Goal: Task Accomplishment & Management: Complete application form

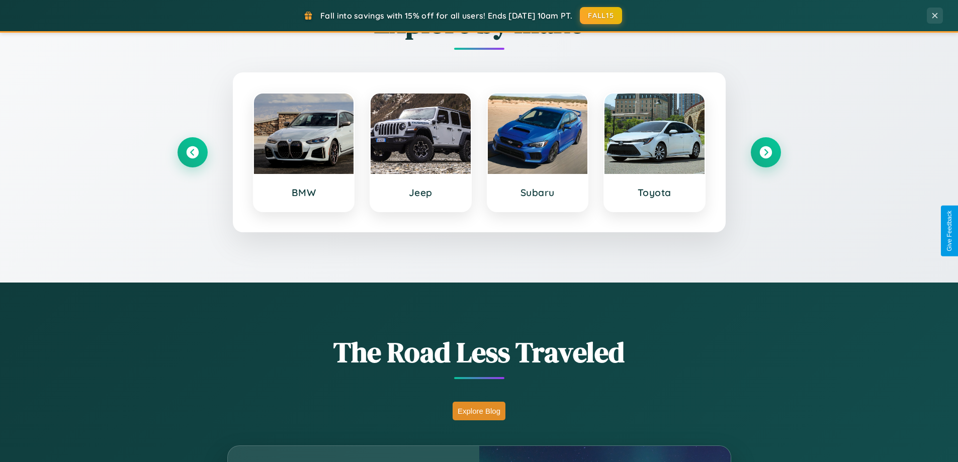
scroll to position [692, 0]
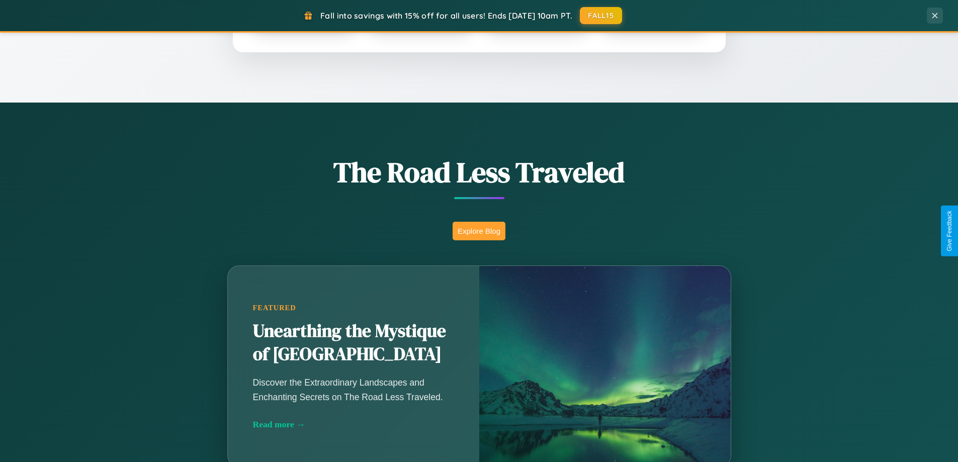
click at [479, 231] on button "Explore Blog" at bounding box center [479, 231] width 53 height 19
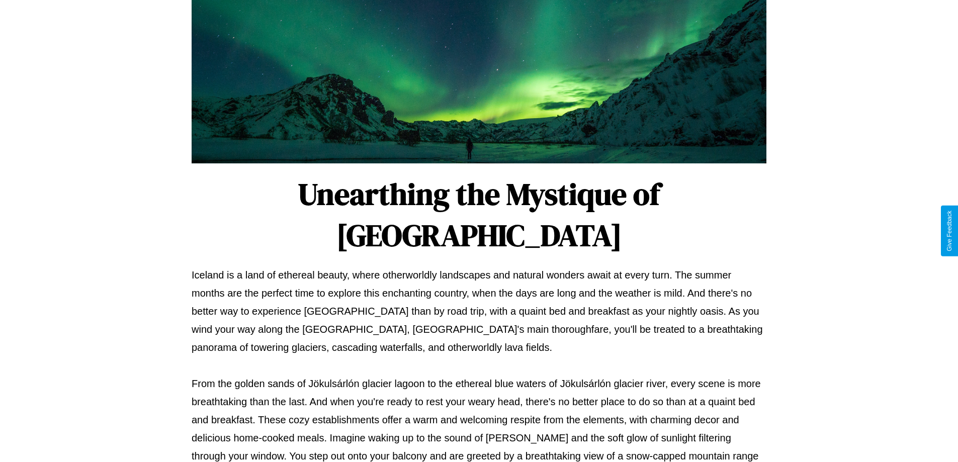
scroll to position [325, 0]
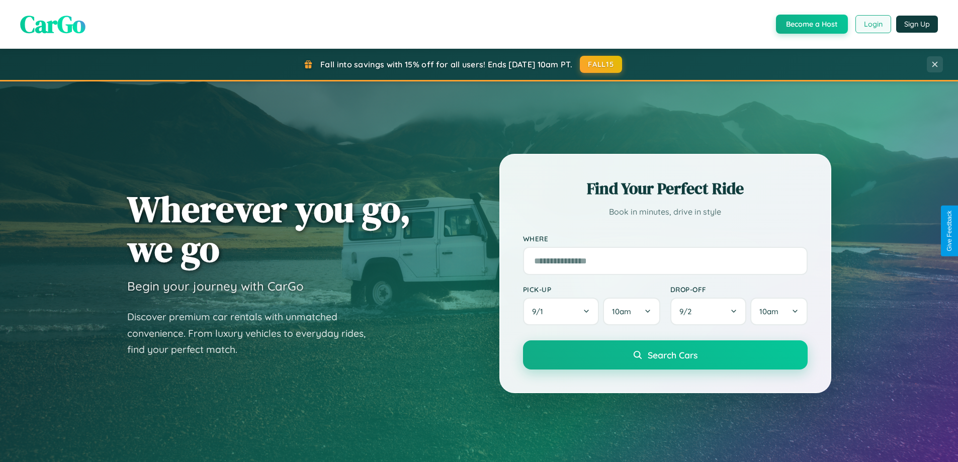
click at [872, 24] on button "Login" at bounding box center [873, 24] width 36 height 18
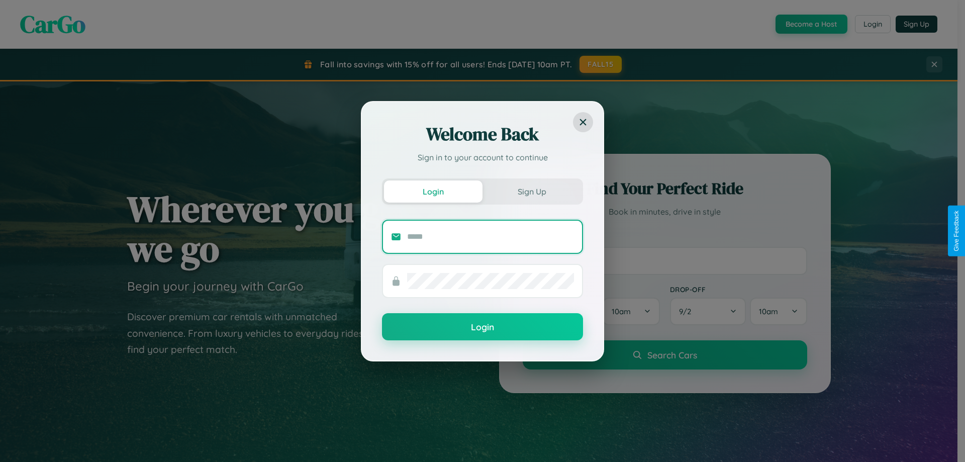
click at [491, 236] on input "text" at bounding box center [490, 237] width 167 height 16
type input "**********"
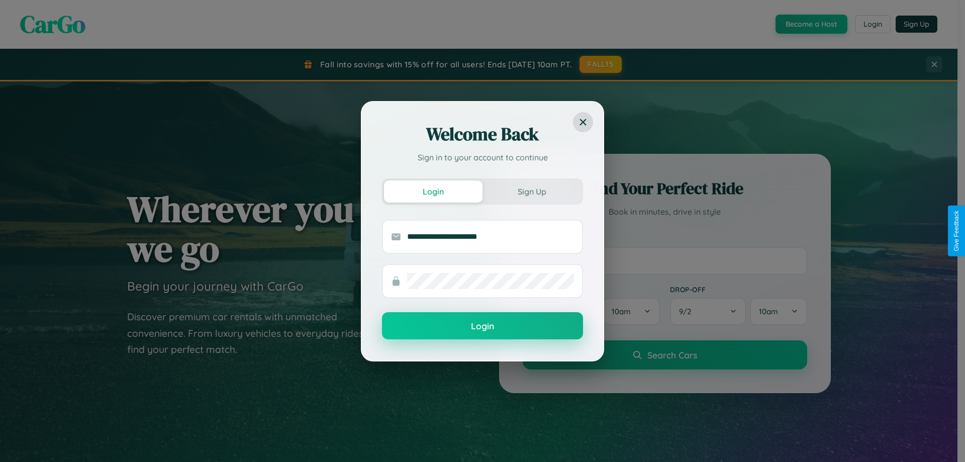
click at [483, 326] on button "Login" at bounding box center [482, 325] width 201 height 27
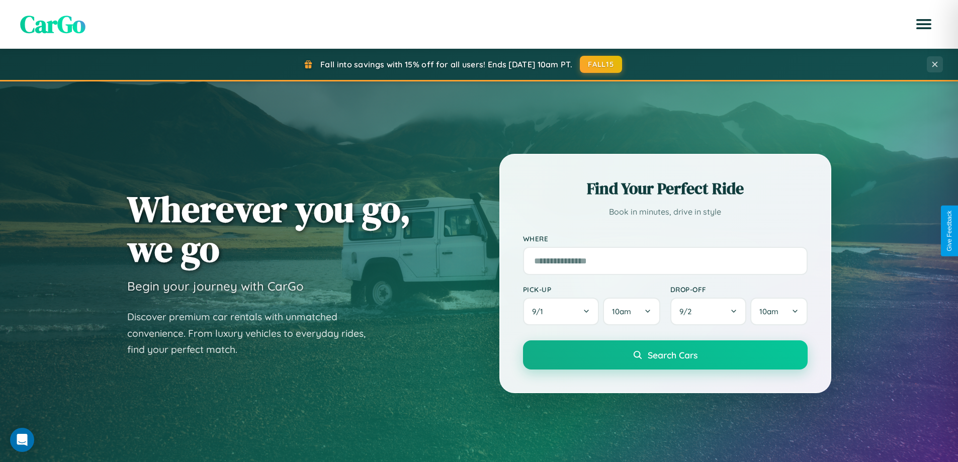
scroll to position [1935, 0]
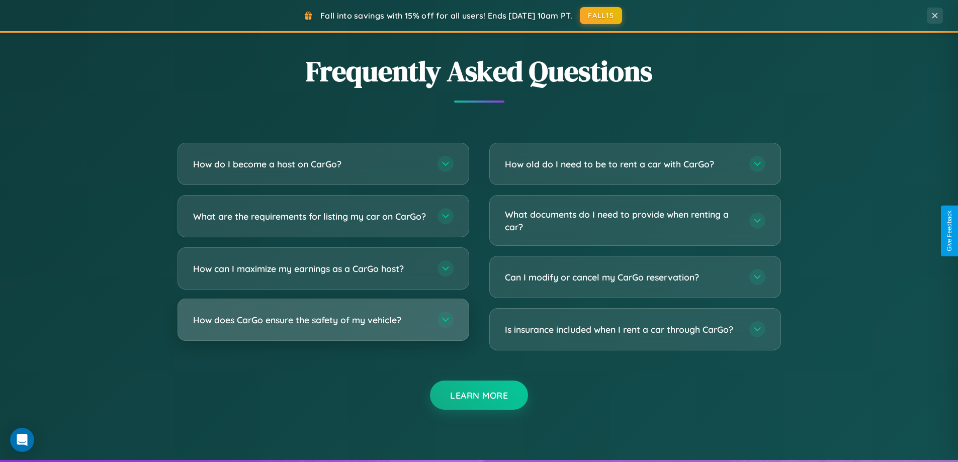
click at [323, 326] on h3 "How does CarGo ensure the safety of my vehicle?" at bounding box center [310, 320] width 234 height 13
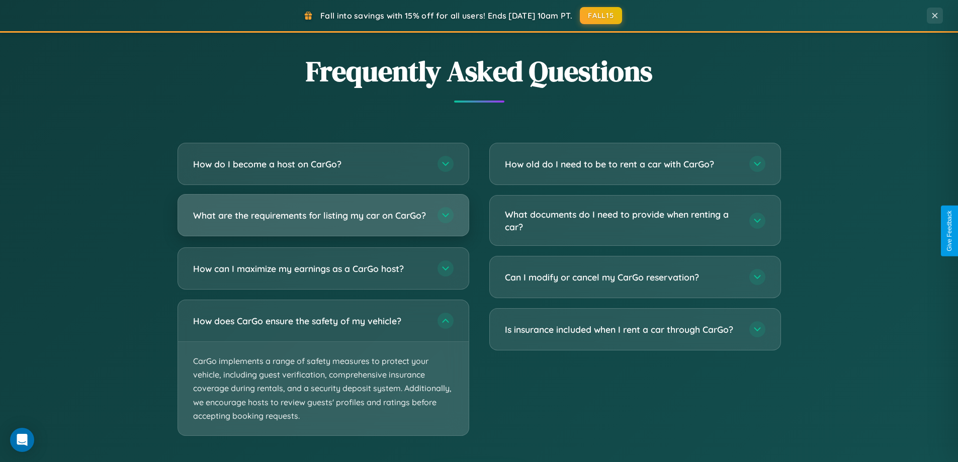
click at [323, 220] on h3 "What are the requirements for listing my car on CarGo?" at bounding box center [310, 215] width 234 height 13
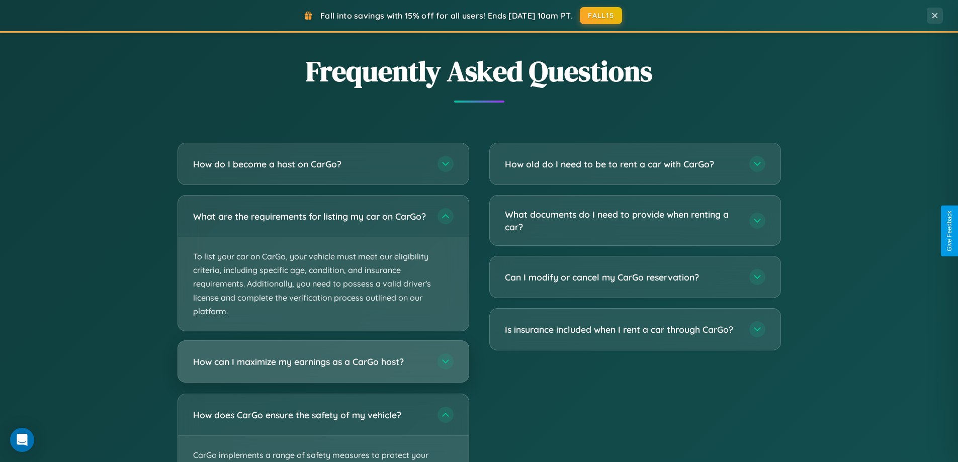
click at [323, 368] on h3 "How can I maximize my earnings as a CarGo host?" at bounding box center [310, 361] width 234 height 13
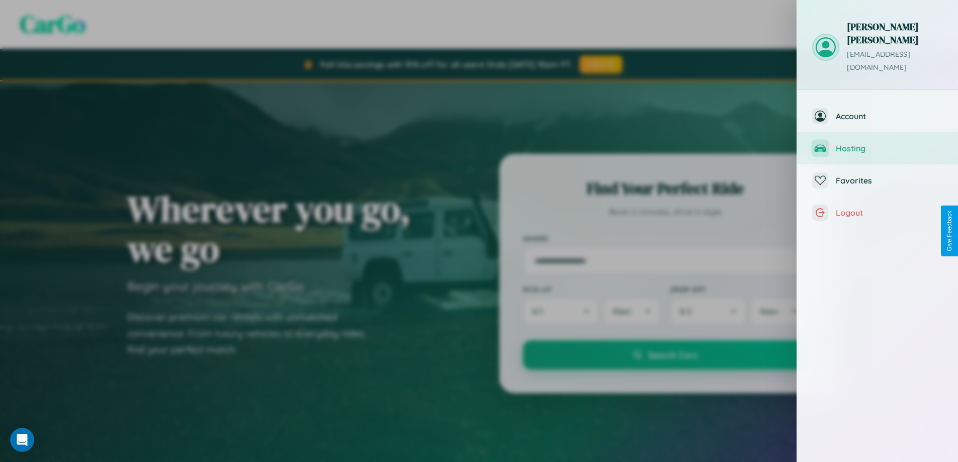
click at [877, 143] on span "Hosting" at bounding box center [889, 148] width 107 height 10
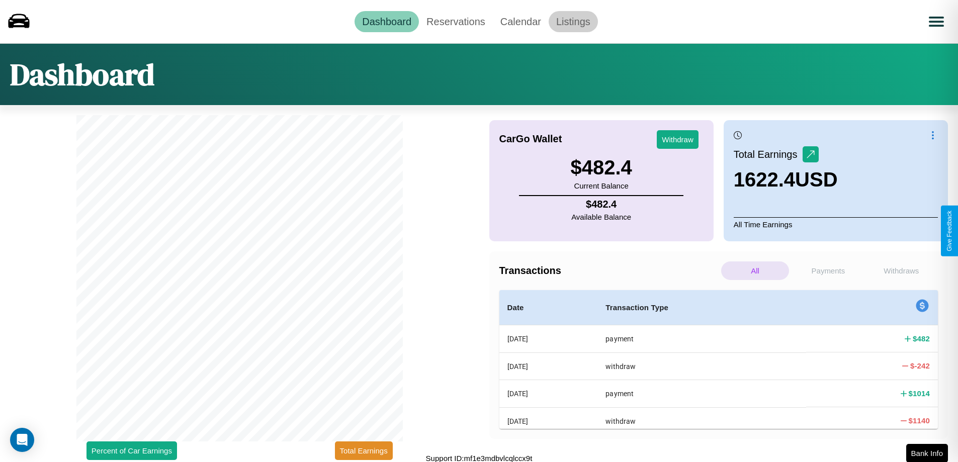
click at [573, 21] on link "Listings" at bounding box center [573, 21] width 49 height 21
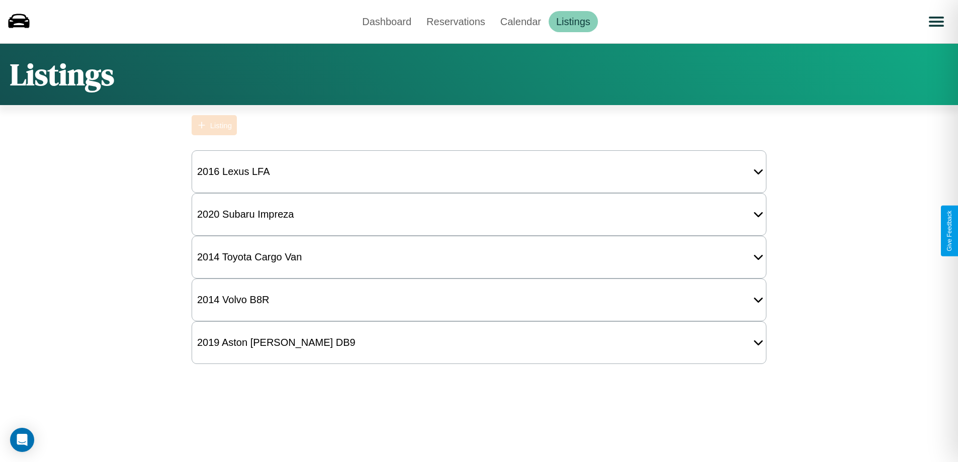
click at [214, 125] on div "Listing" at bounding box center [221, 125] width 22 height 9
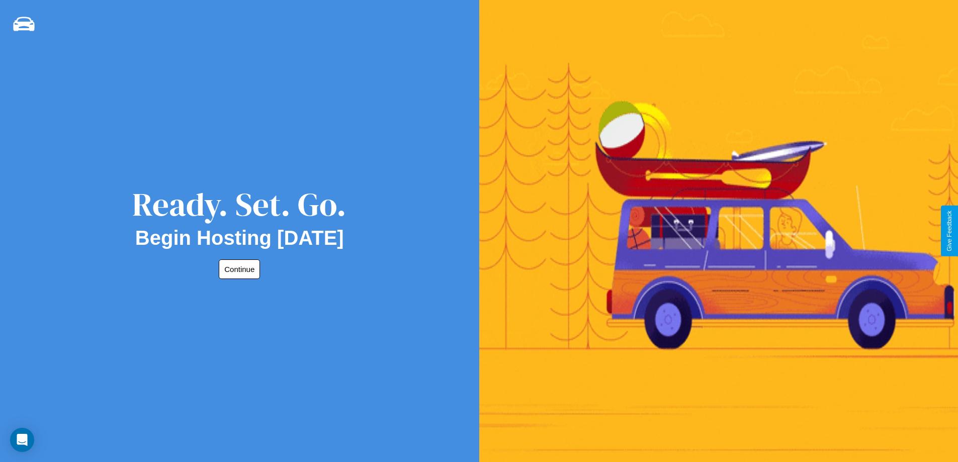
click at [237, 269] on button "Continue" at bounding box center [239, 269] width 41 height 20
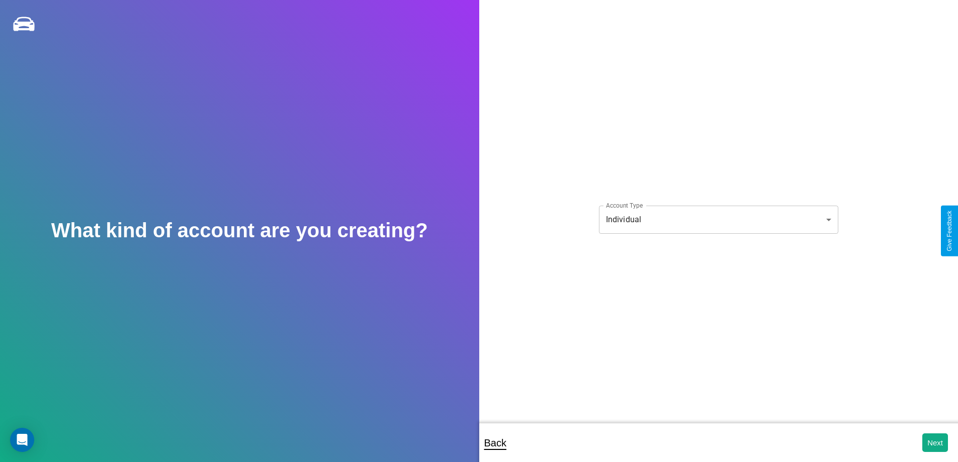
click at [718, 219] on body "**********" at bounding box center [479, 238] width 958 height 476
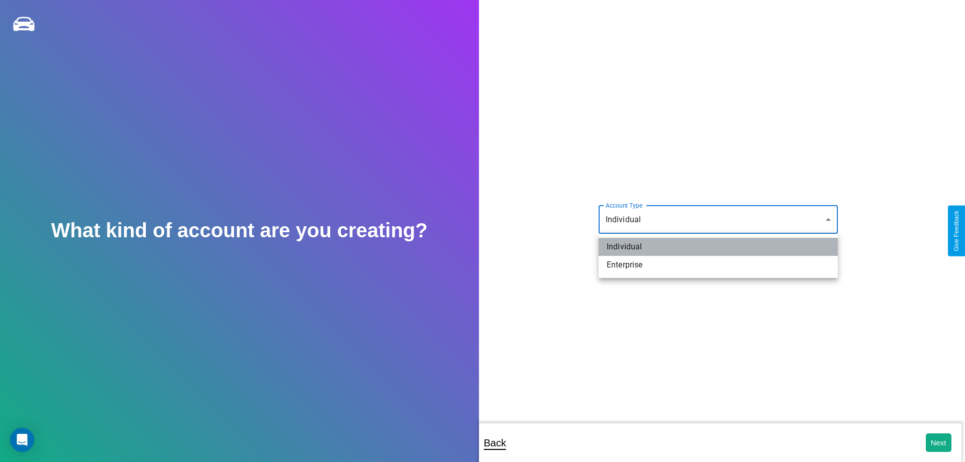
click at [718, 247] on li "Individual" at bounding box center [718, 247] width 239 height 18
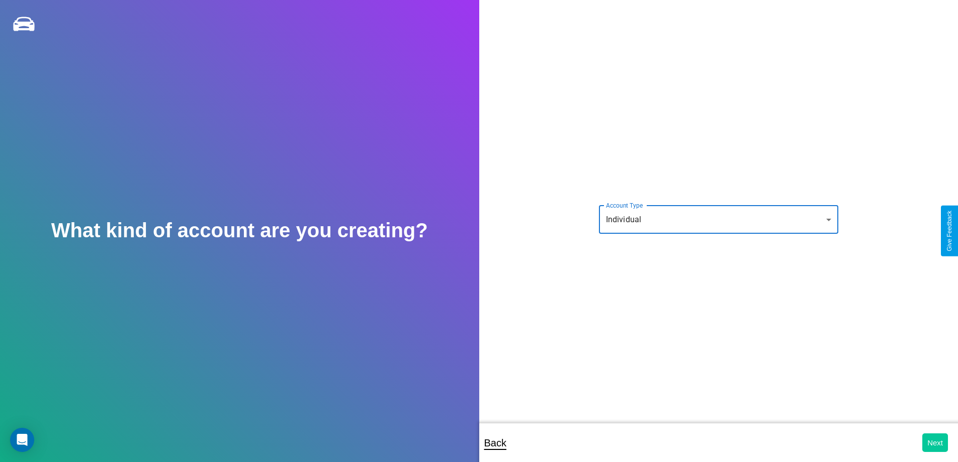
click at [935, 442] on button "Next" at bounding box center [935, 442] width 26 height 19
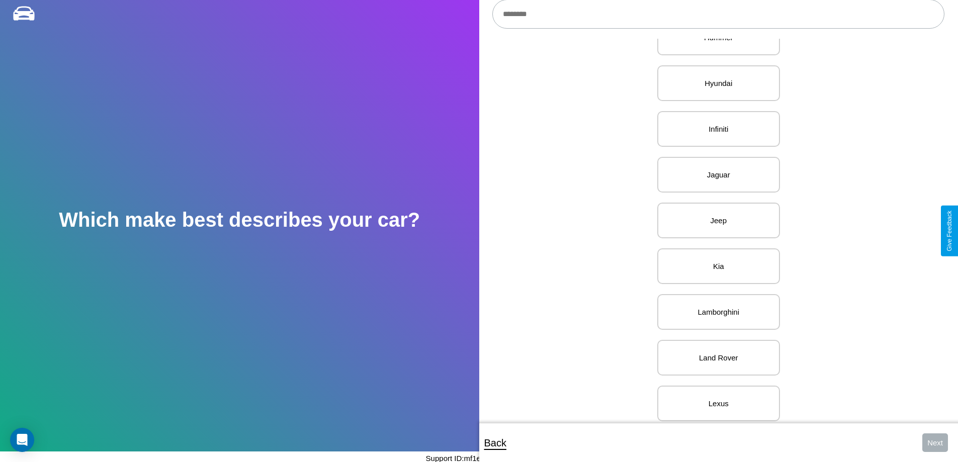
scroll to position [801, 0]
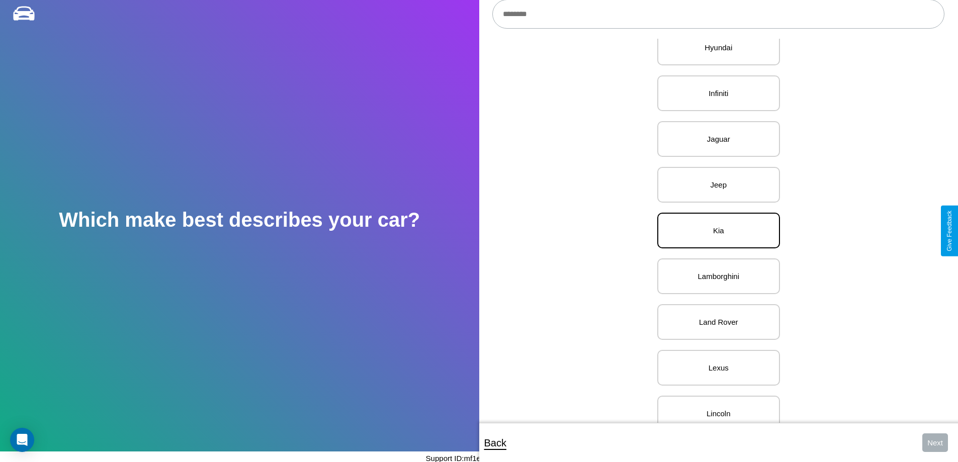
click at [714, 231] on p "Kia" at bounding box center [718, 231] width 101 height 14
click at [935, 442] on button "Next" at bounding box center [935, 442] width 26 height 19
